Goal: Check status

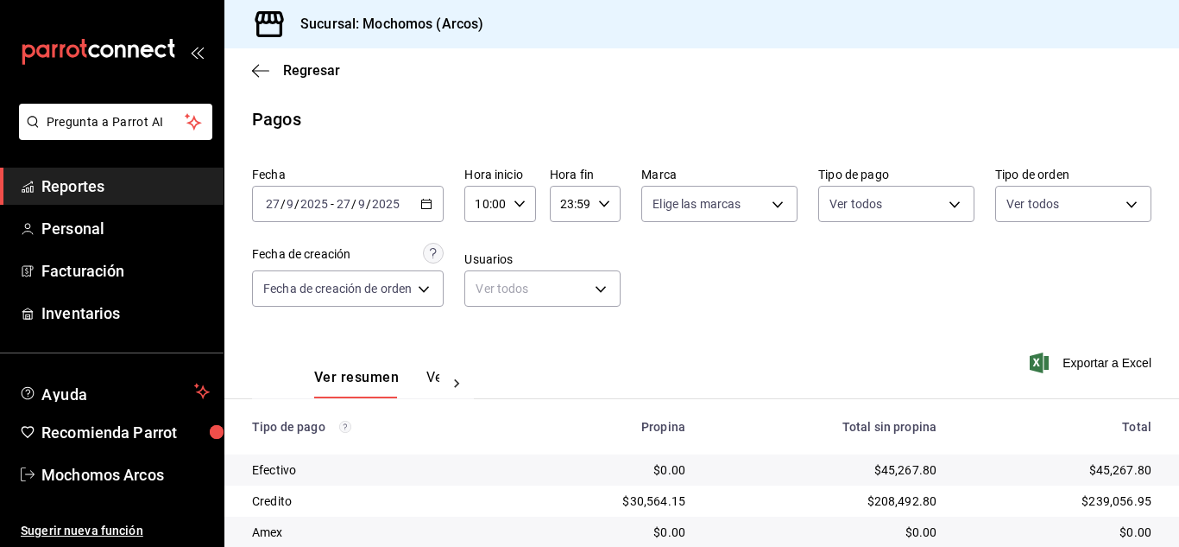
scroll to position [216, 0]
